Goal: Task Accomplishment & Management: Manage account settings

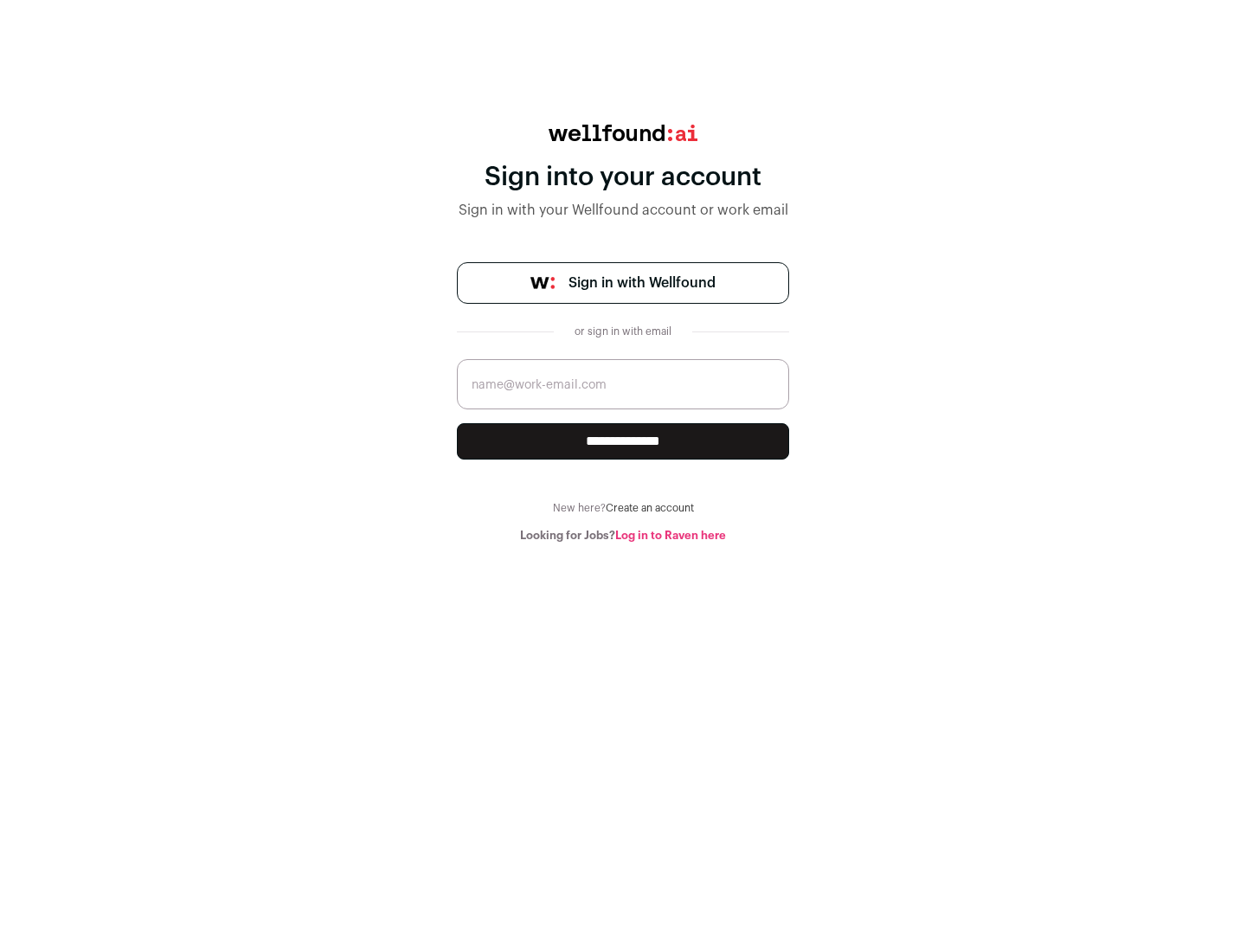
click at [641, 283] on span "Sign in with Wellfound" at bounding box center [642, 283] width 148 height 21
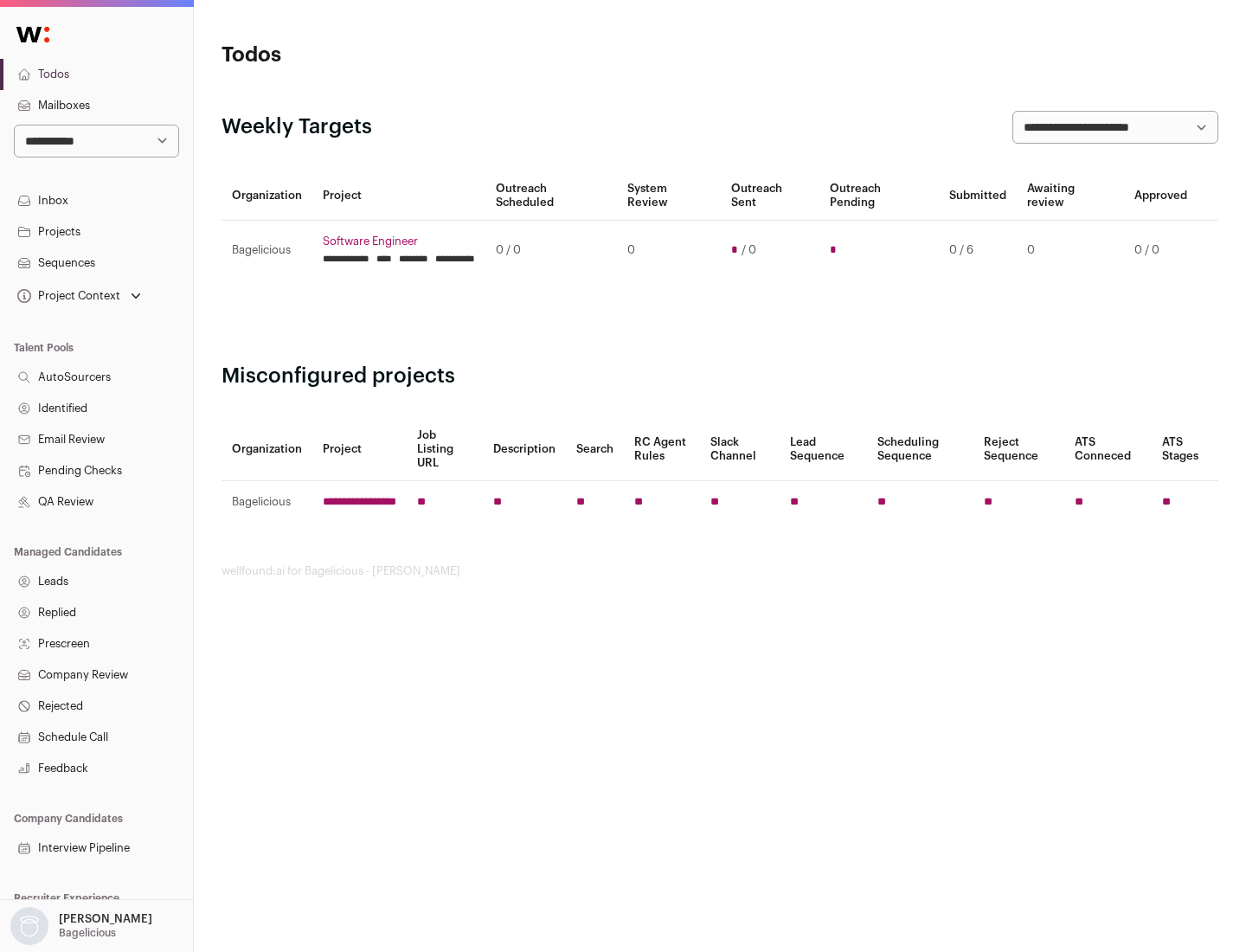
click at [97, 231] on link "Projects" at bounding box center [97, 232] width 193 height 31
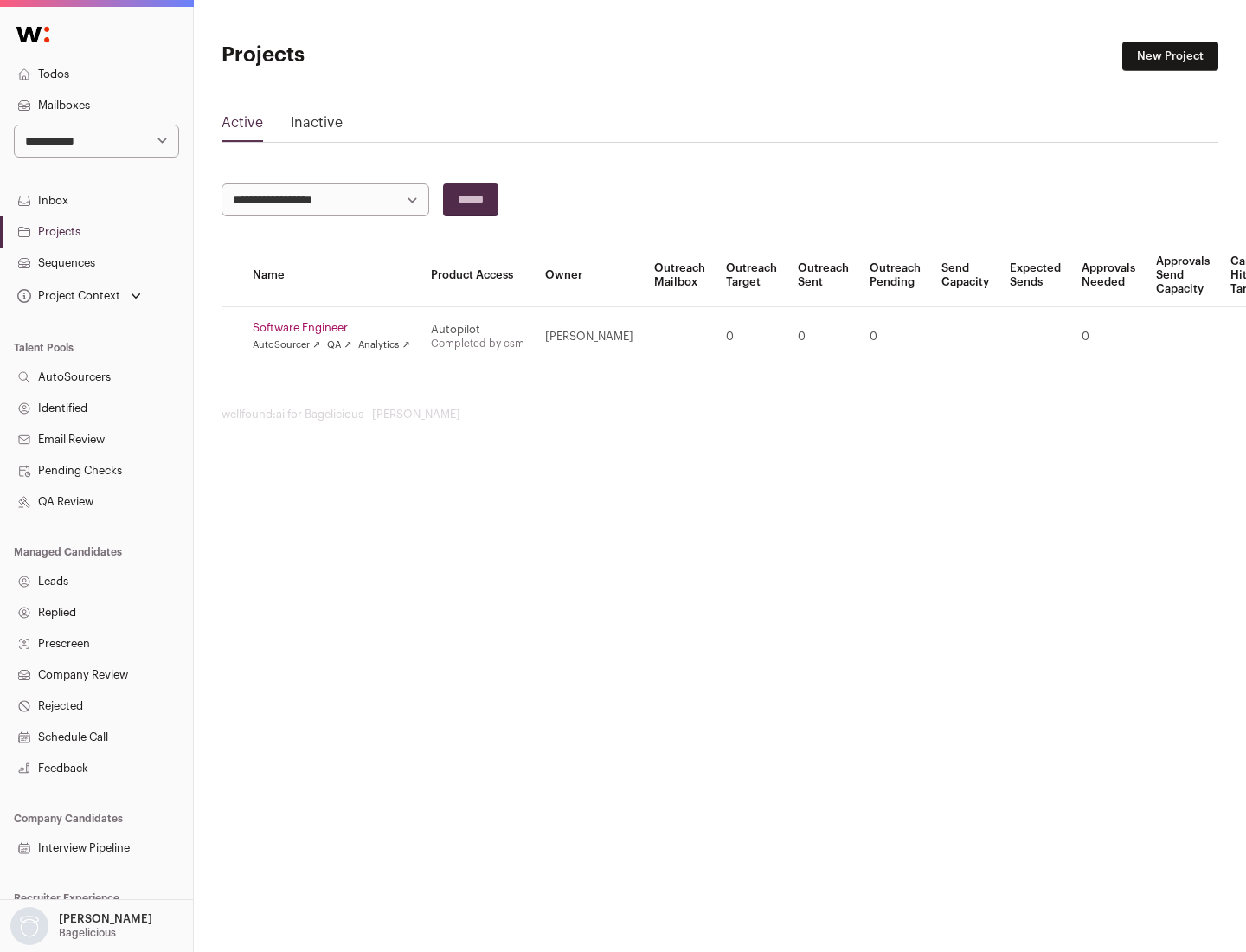
click at [337, 328] on link "Software Engineer" at bounding box center [331, 327] width 157 height 14
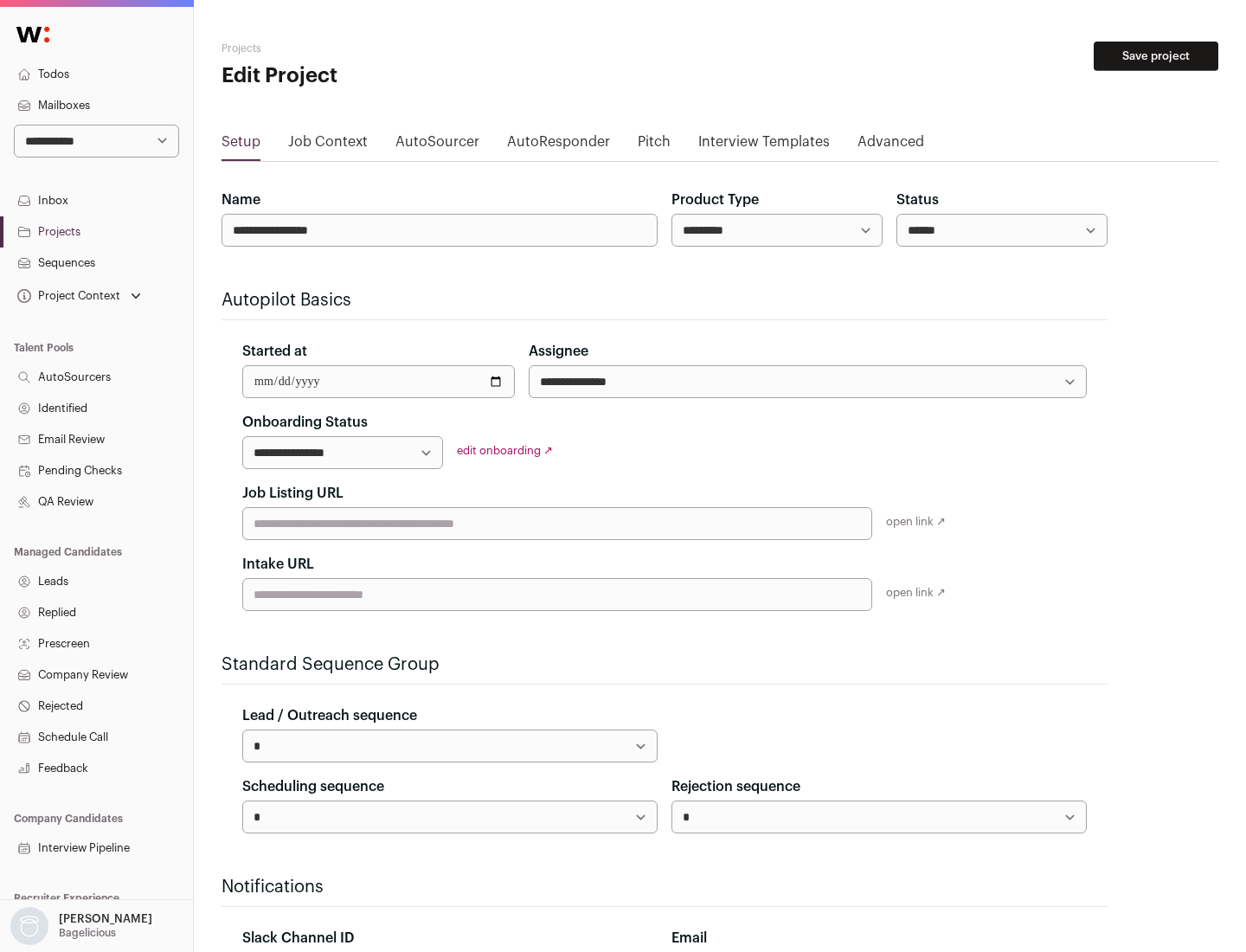
click at [1156, 56] on button "Save project" at bounding box center [1156, 56] width 125 height 29
